Goal: Check status: Check status

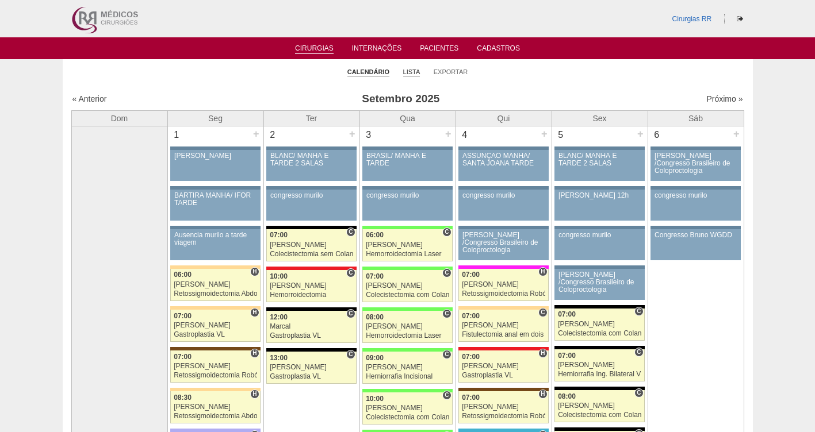
click at [406, 72] on link "Lista" at bounding box center [411, 72] width 17 height 9
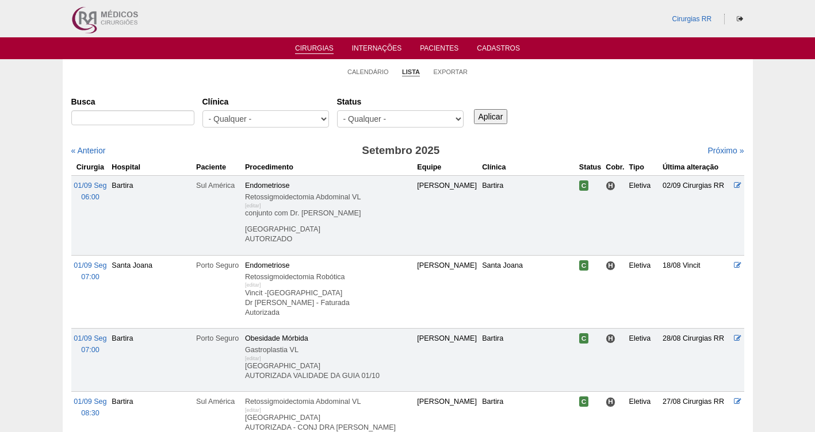
click at [373, 121] on select "- Qualquer - Reservada Confirmada Suspensa Cancelada" at bounding box center [400, 118] width 126 height 17
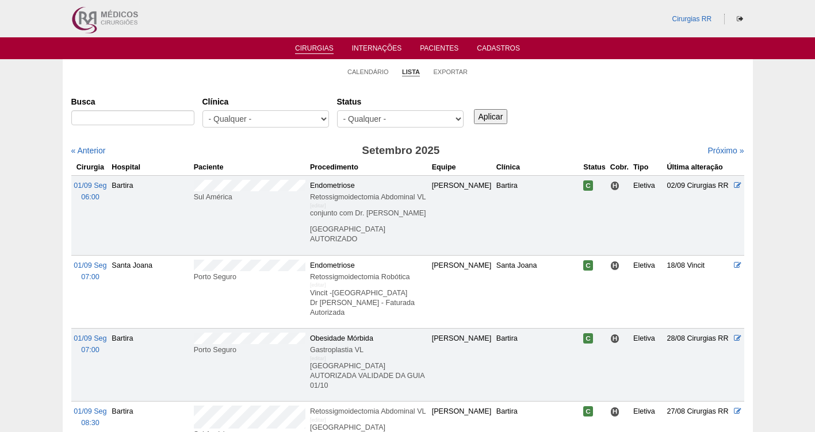
select select "resr"
click at [337, 110] on select "- Qualquer - Reservada Confirmada Suspensa Cancelada" at bounding box center [400, 118] width 126 height 17
click at [495, 115] on input "Aplicar" at bounding box center [491, 116] width 34 height 15
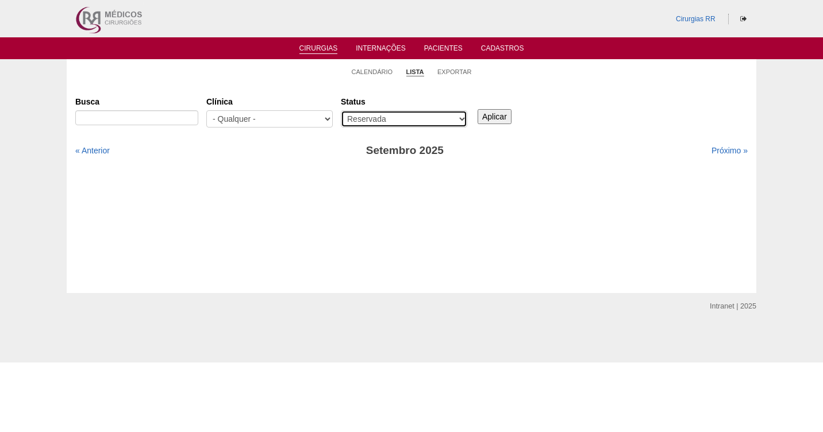
click at [380, 117] on select "- Qualquer - Reservada Confirmada Suspensa Cancelada" at bounding box center [404, 118] width 126 height 17
click at [341, 110] on select "- Qualquer - Reservada Confirmada Suspensa Cancelada" at bounding box center [404, 118] width 126 height 17
click at [497, 112] on input "Aplicar" at bounding box center [495, 116] width 34 height 15
click at [372, 75] on link "Calendário" at bounding box center [372, 72] width 41 height 9
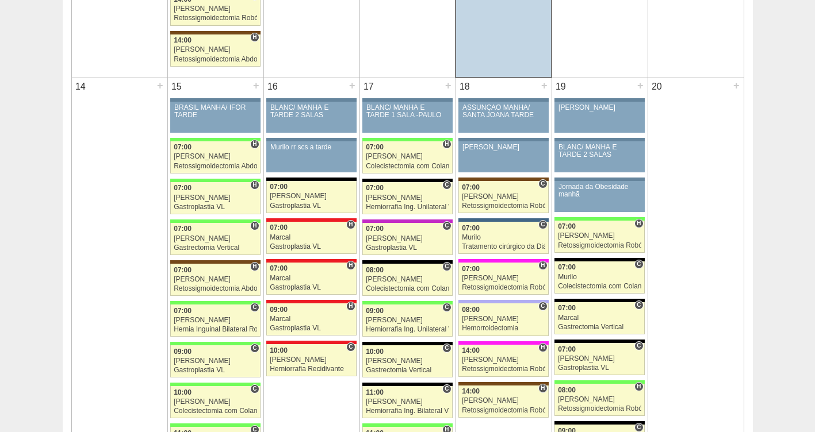
scroll to position [1090, 0]
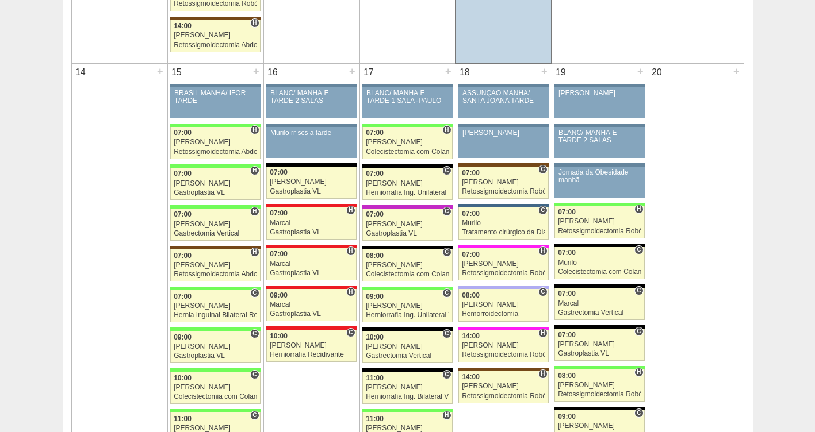
drag, startPoint x: 717, startPoint y: 115, endPoint x: 731, endPoint y: 132, distance: 22.1
click at [717, 122] on td "20 +" at bounding box center [695, 360] width 96 height 595
click at [202, 262] on div "[PERSON_NAME]" at bounding box center [215, 265] width 83 height 7
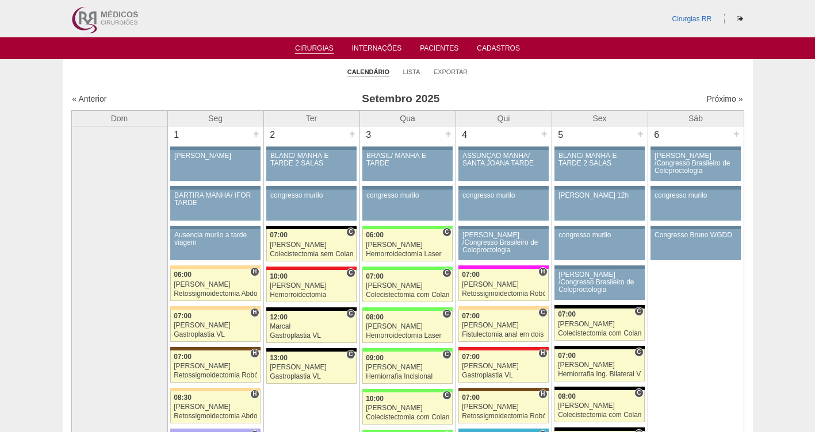
scroll to position [1090, 0]
